Goal: Navigation & Orientation: Find specific page/section

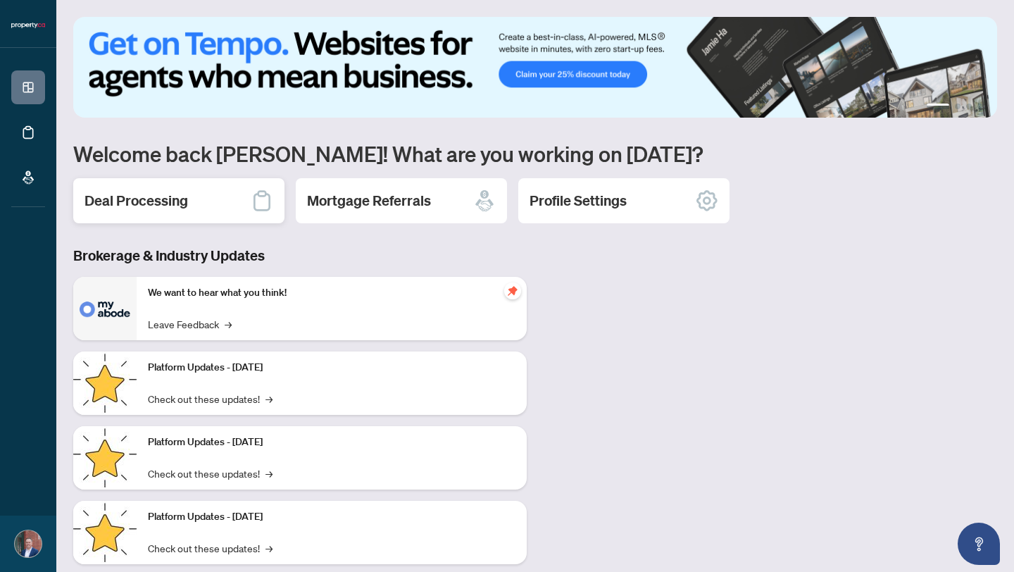
click at [226, 197] on div "Deal Processing" at bounding box center [178, 200] width 211 height 45
